Goal: Navigation & Orientation: Find specific page/section

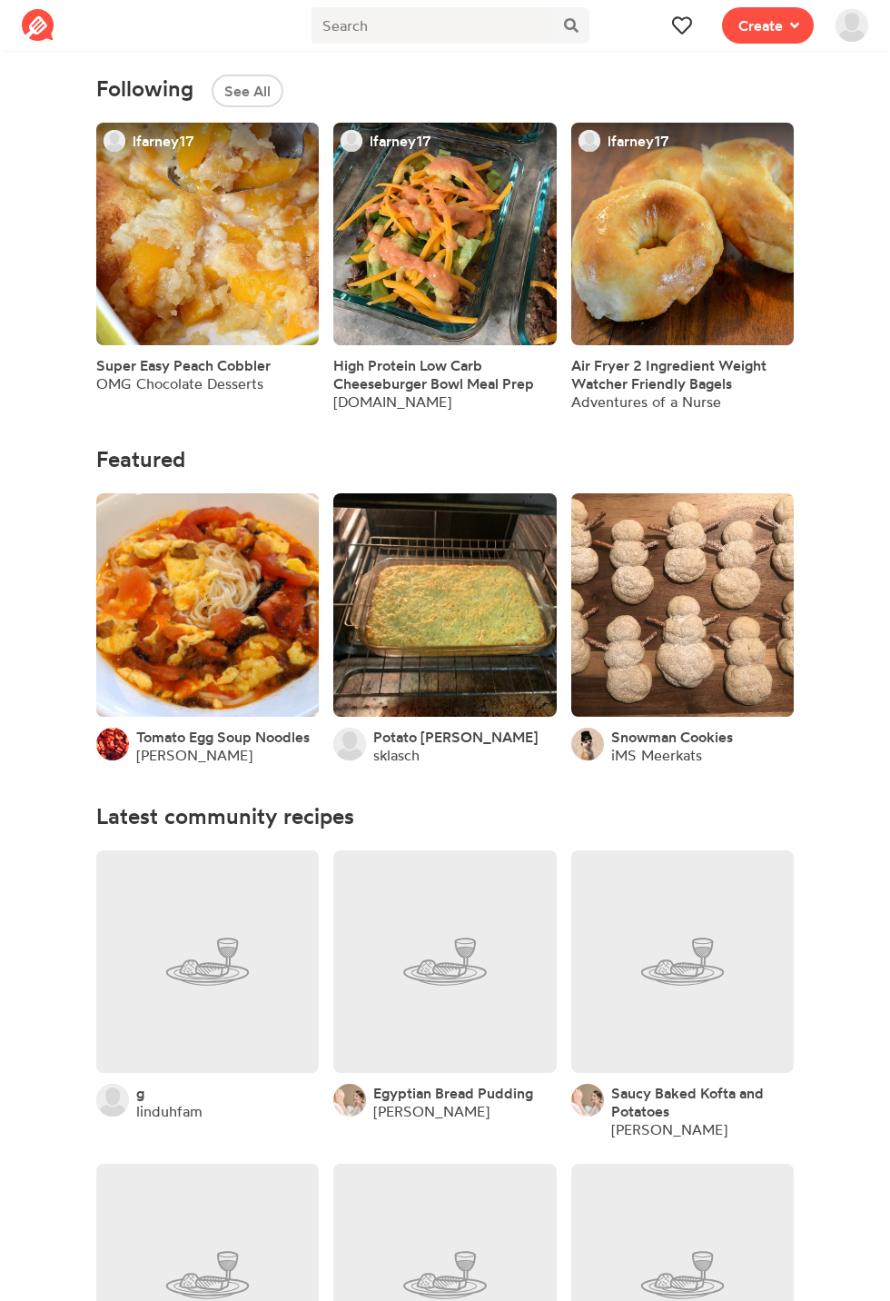
click at [841, 21] on img at bounding box center [852, 25] width 33 height 33
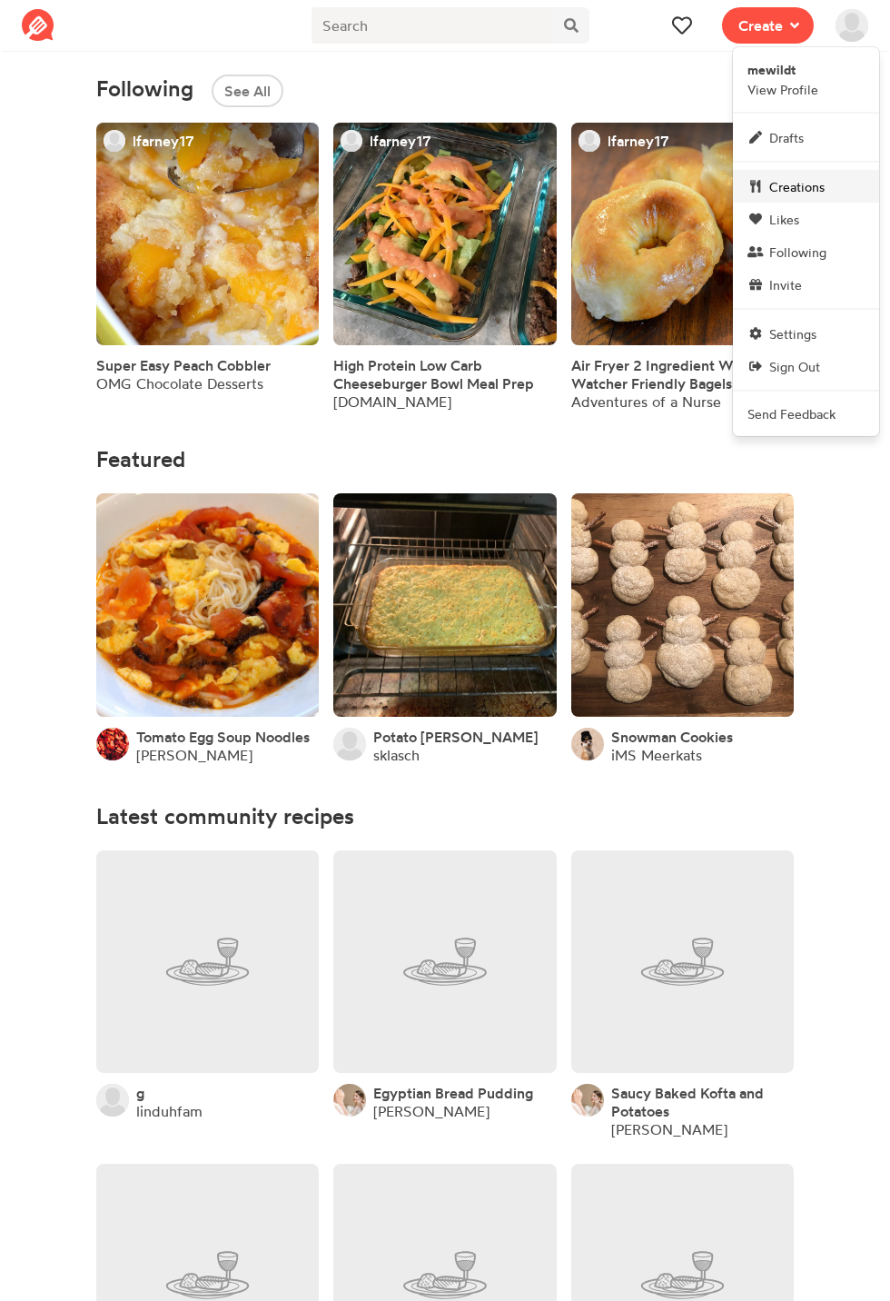
click at [808, 181] on span "Creations" at bounding box center [796, 186] width 55 height 19
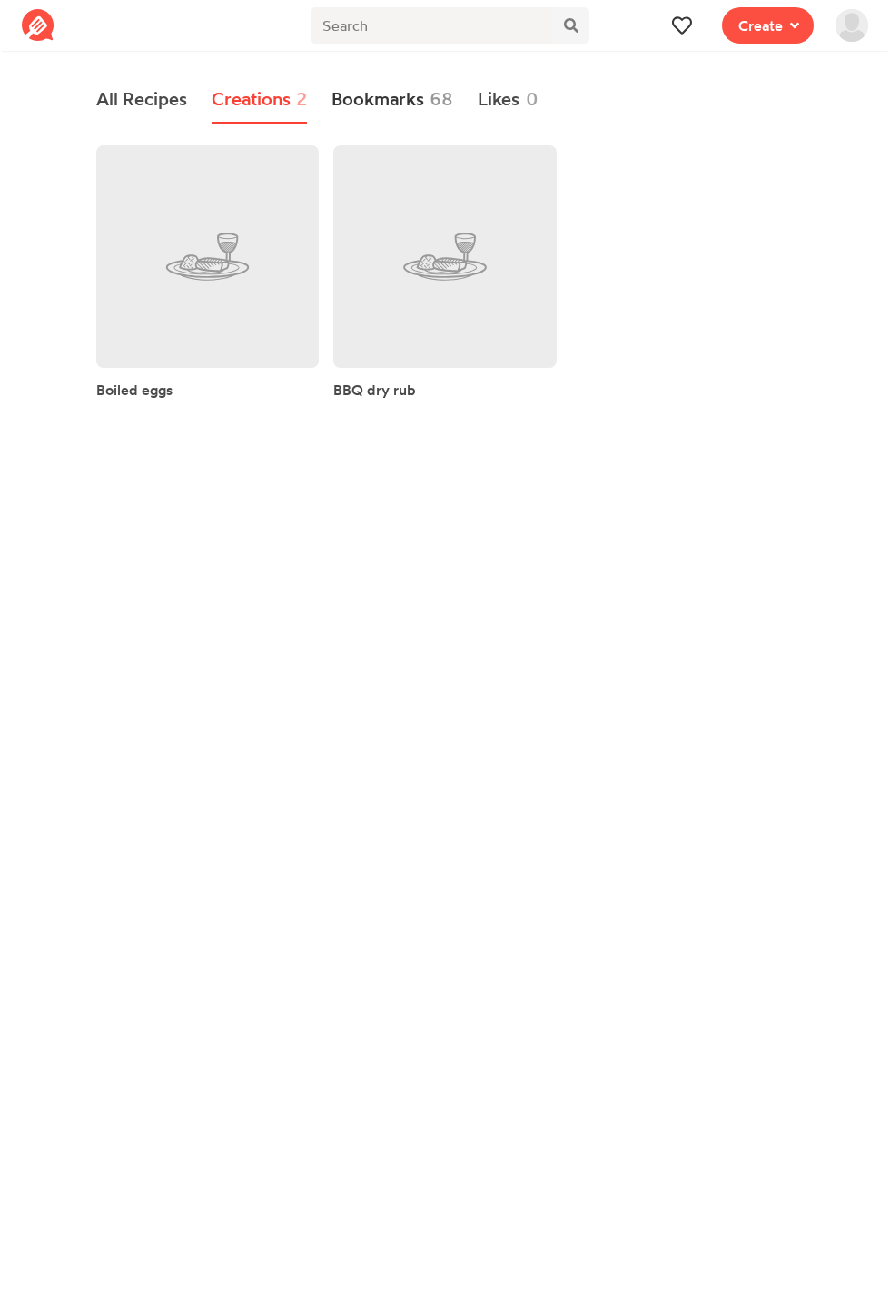
click at [403, 103] on link "Bookmarks 68" at bounding box center [393, 99] width 123 height 47
